Goal: Find specific page/section

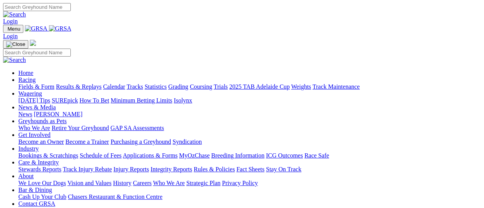
click at [36, 76] on link "Racing" at bounding box center [26, 79] width 17 height 6
click at [28, 83] on link "Fields & Form" at bounding box center [36, 86] width 36 height 6
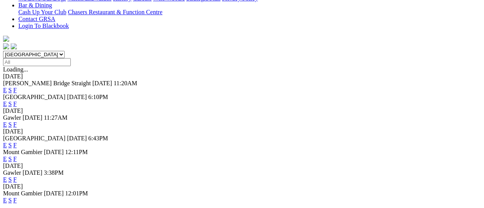
scroll to position [199, 0]
